Goal: Information Seeking & Learning: Learn about a topic

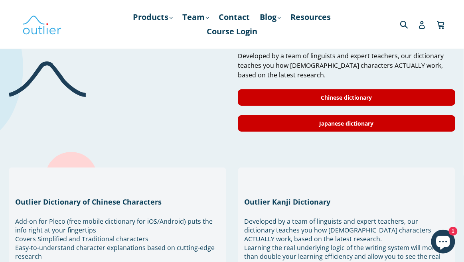
scroll to position [668, 0]
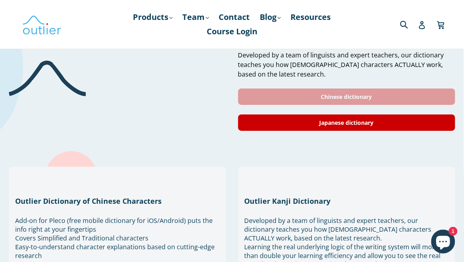
click at [253, 105] on link "Chinese dictionary" at bounding box center [346, 96] width 217 height 16
